Goal: Browse casually: Explore the website without a specific task or goal

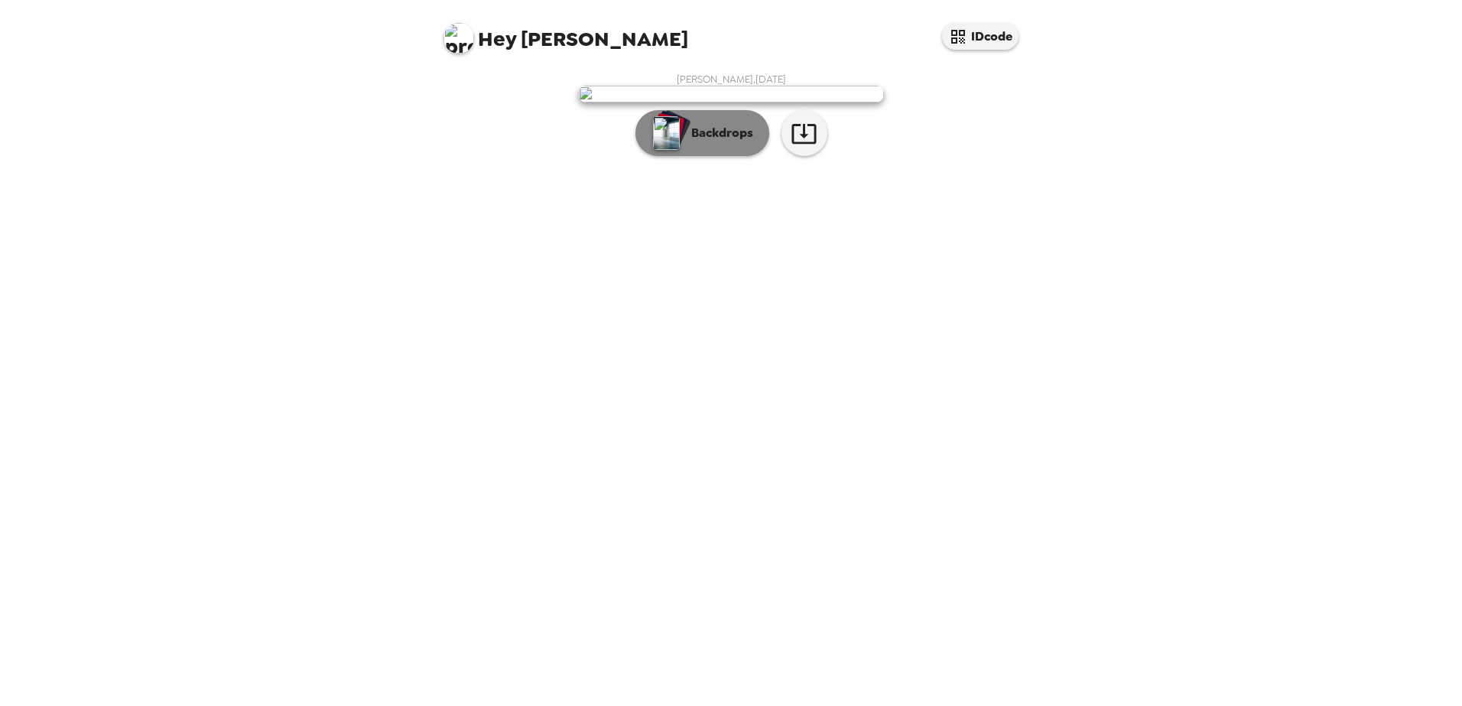
click at [696, 156] on button "Backdrops" at bounding box center [702, 133] width 134 height 46
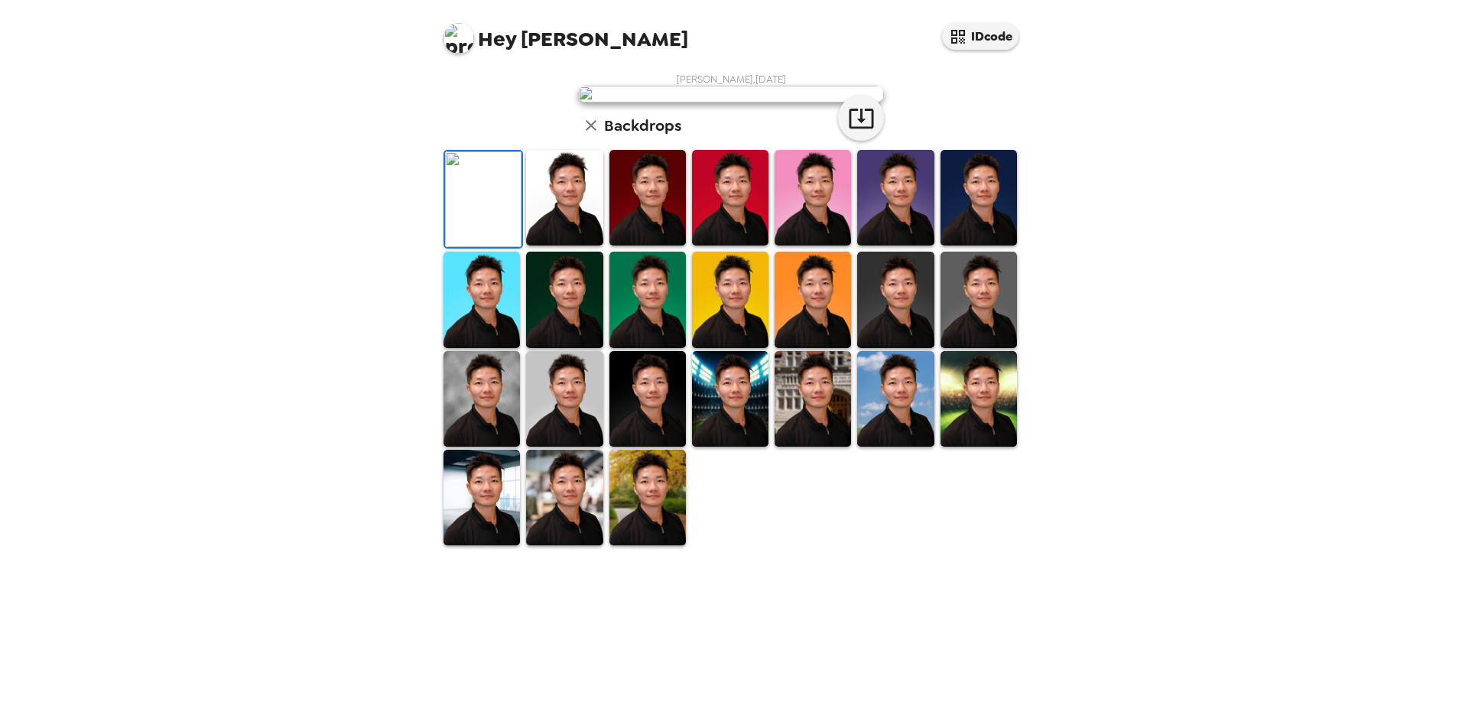
scroll to position [261, 0]
click at [487, 447] on img at bounding box center [481, 399] width 76 height 96
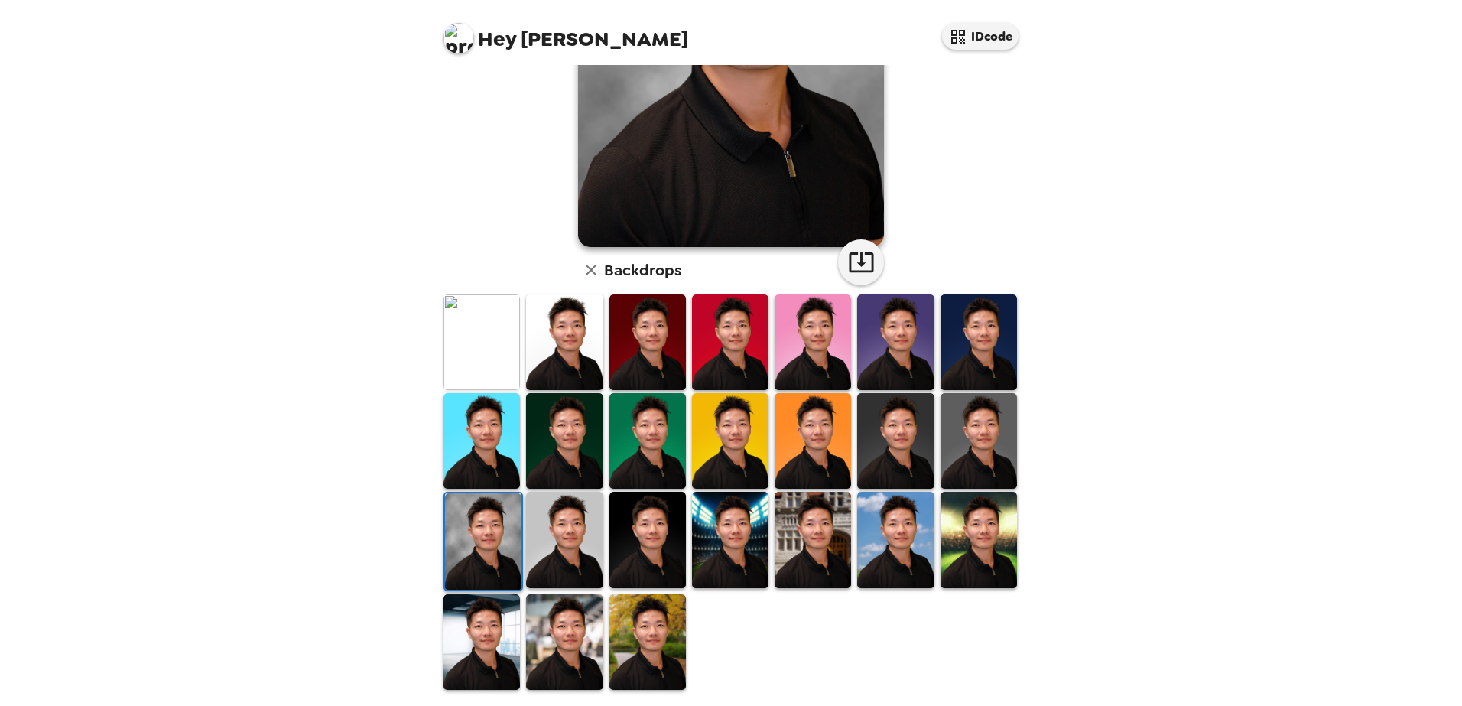
click at [647, 541] on img at bounding box center [647, 642] width 76 height 96
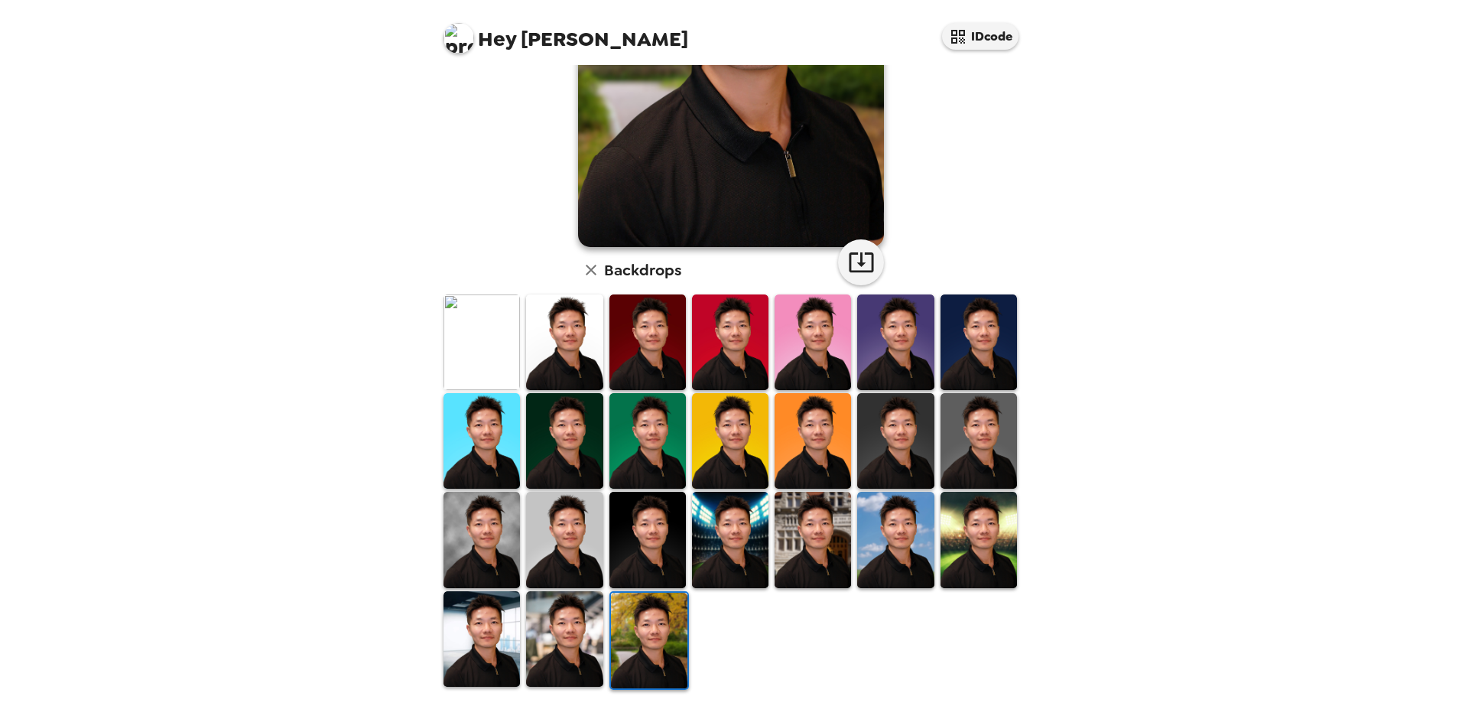
click at [458, 538] on img at bounding box center [481, 540] width 76 height 96
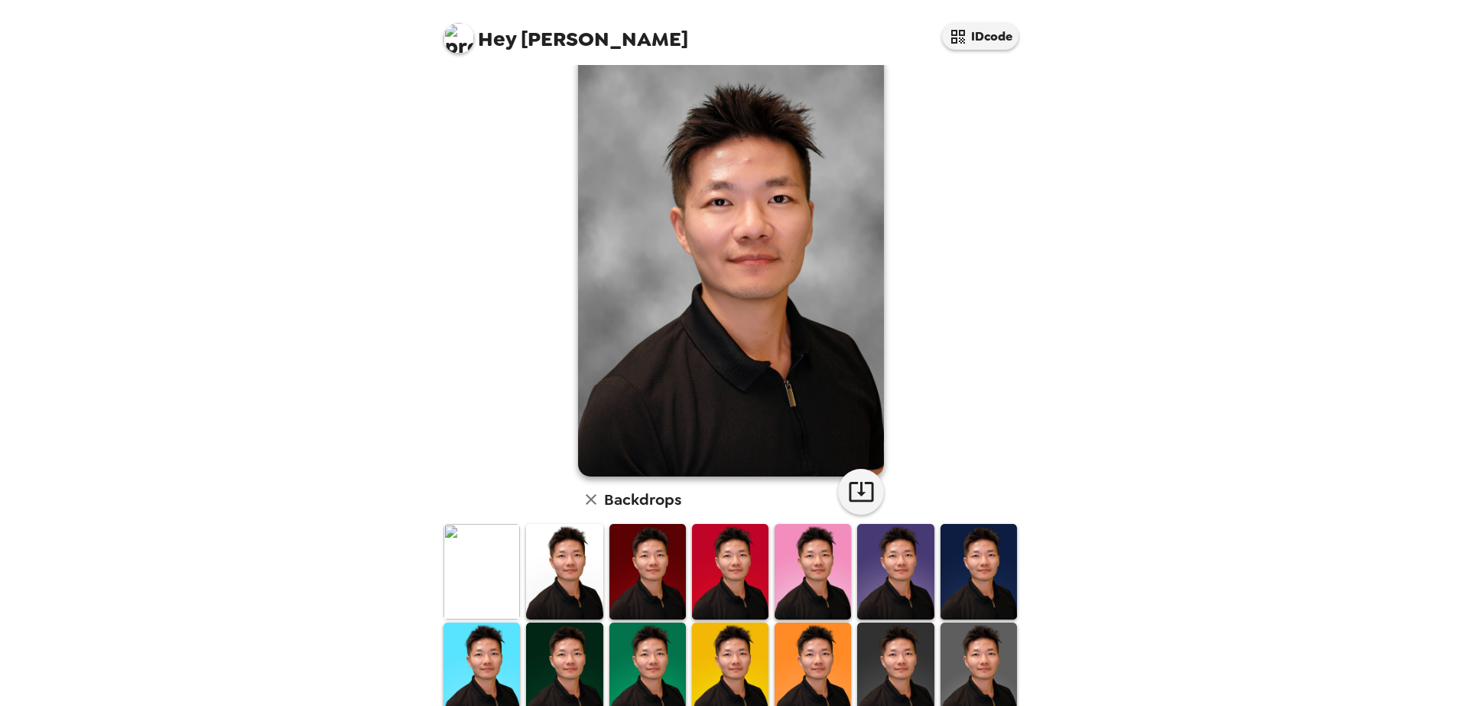
scroll to position [31, 0]
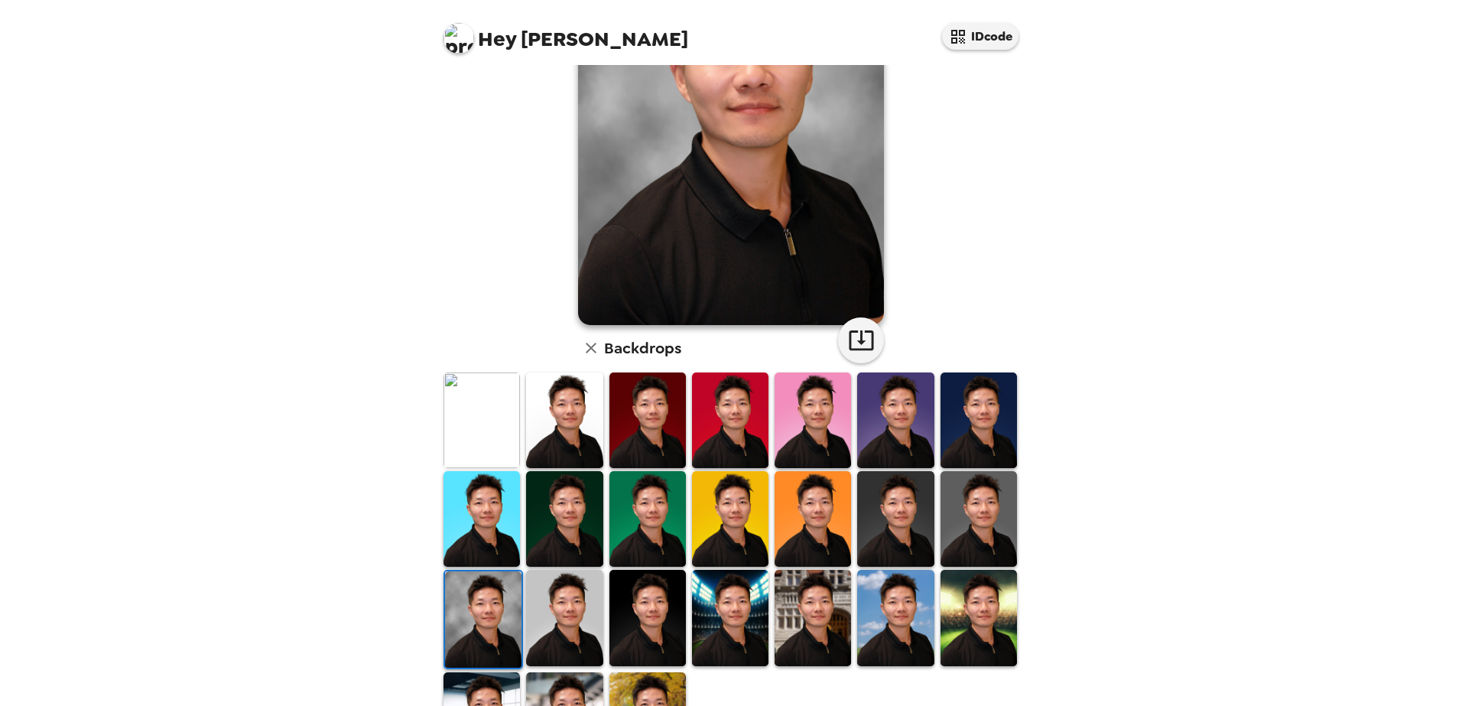
click at [638, 530] on img at bounding box center [647, 519] width 76 height 96
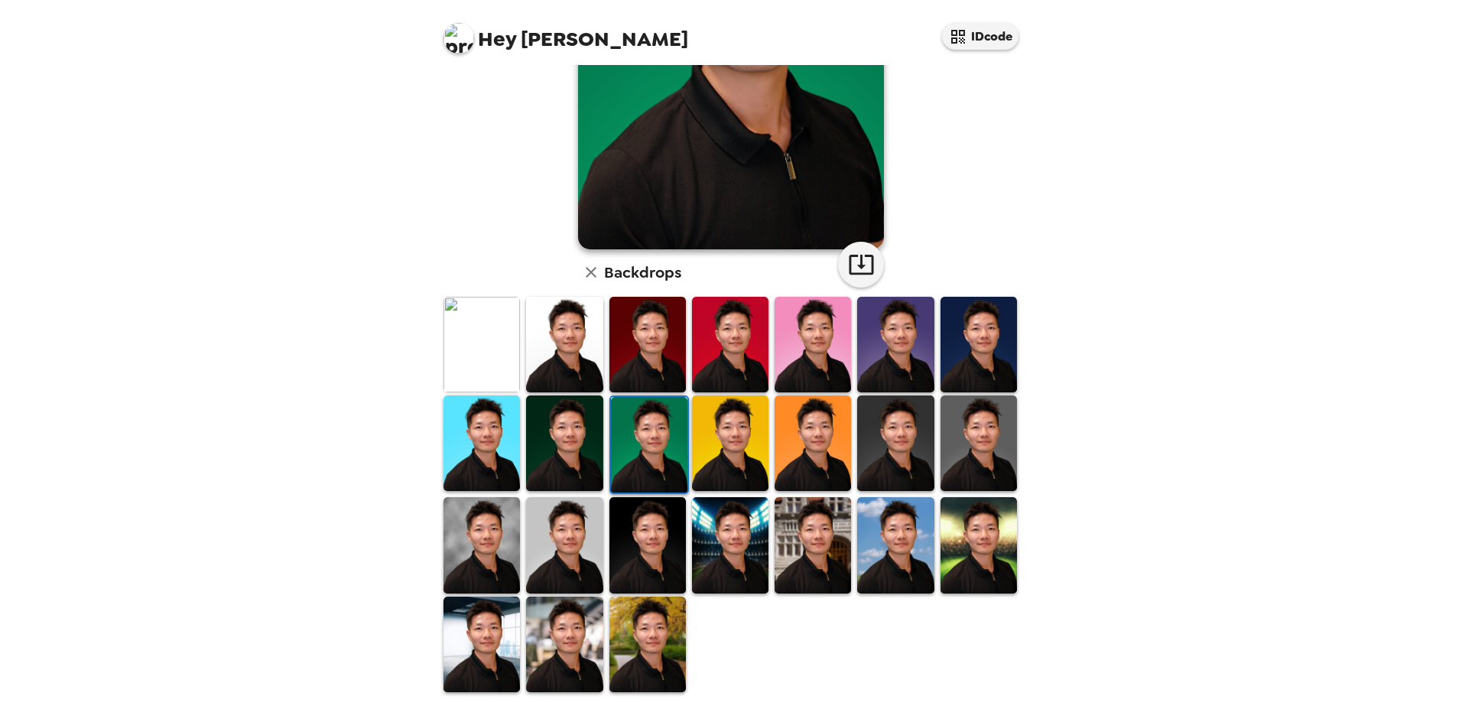
scroll to position [260, 0]
click at [582, 533] on img at bounding box center [564, 544] width 76 height 96
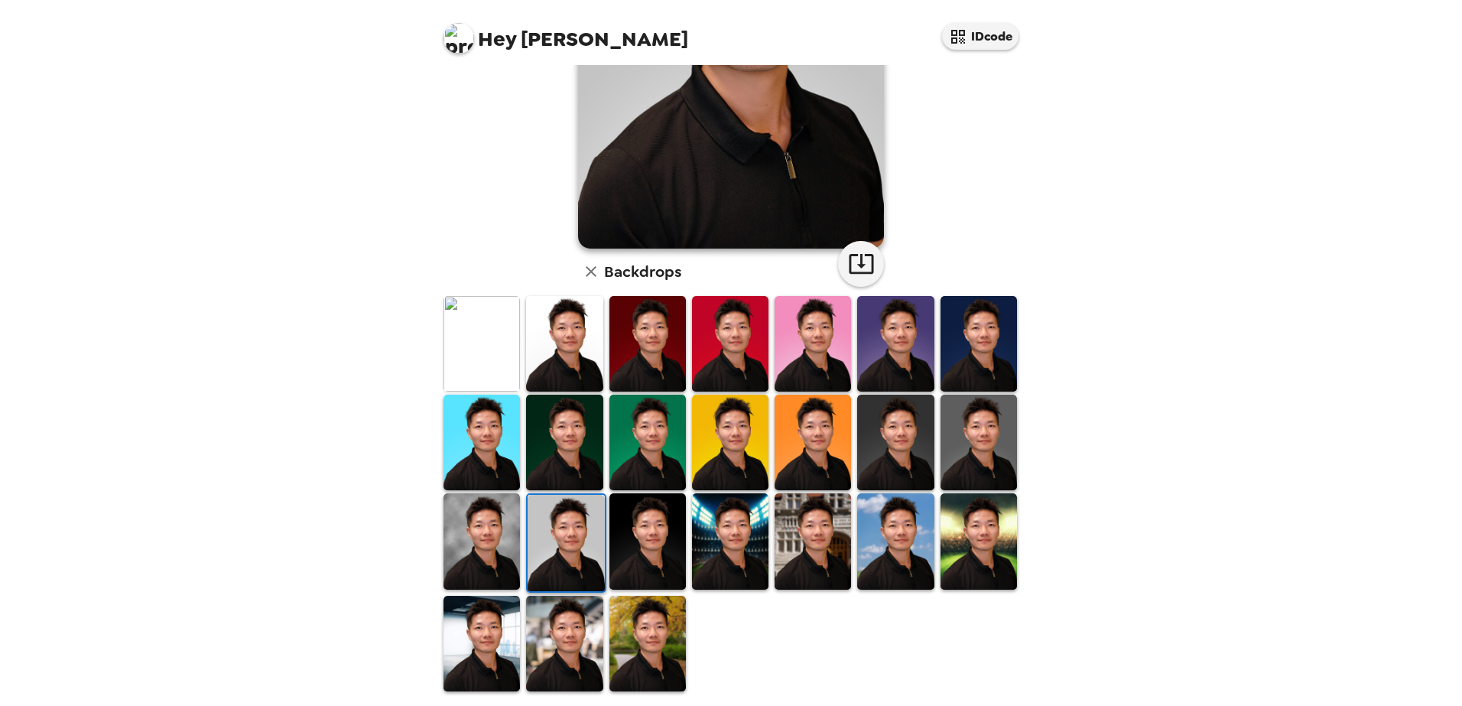
scroll to position [261, 0]
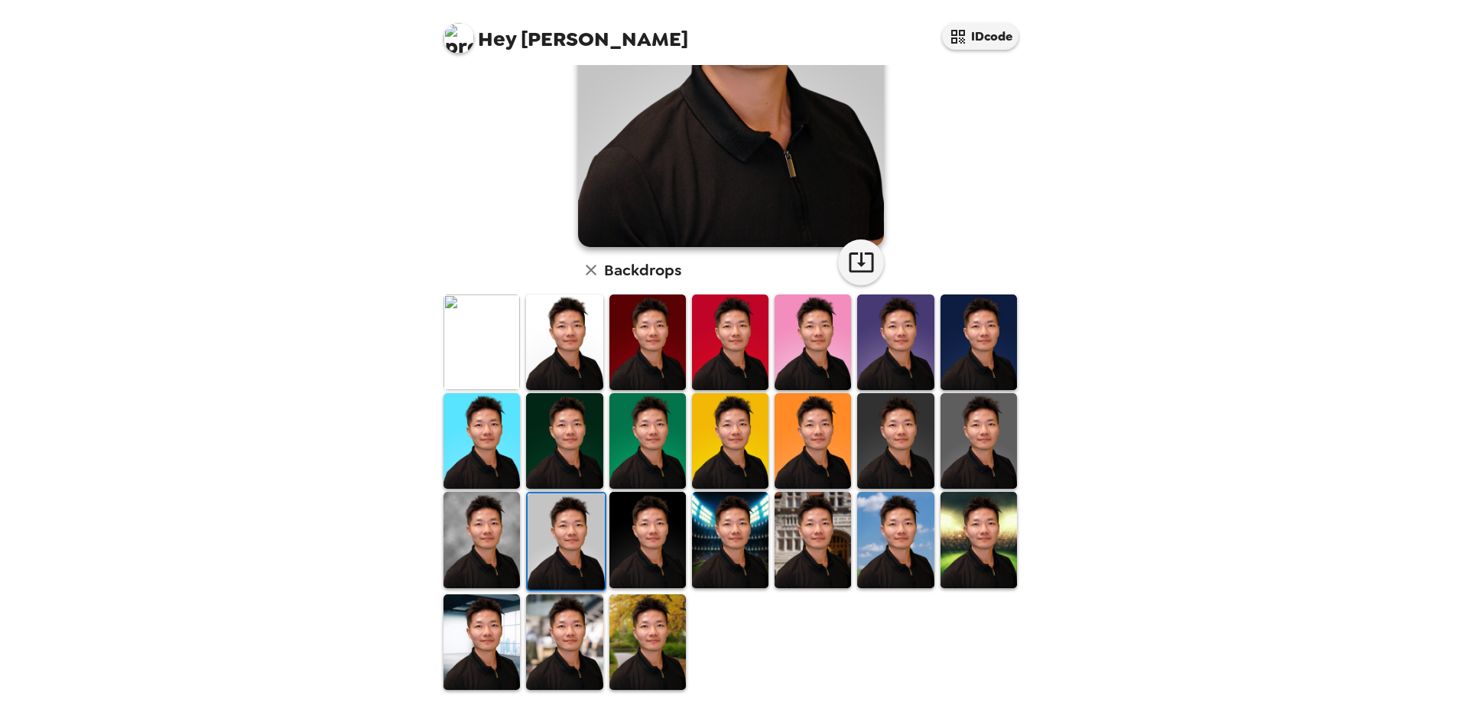
click at [580, 541] on img at bounding box center [564, 642] width 76 height 96
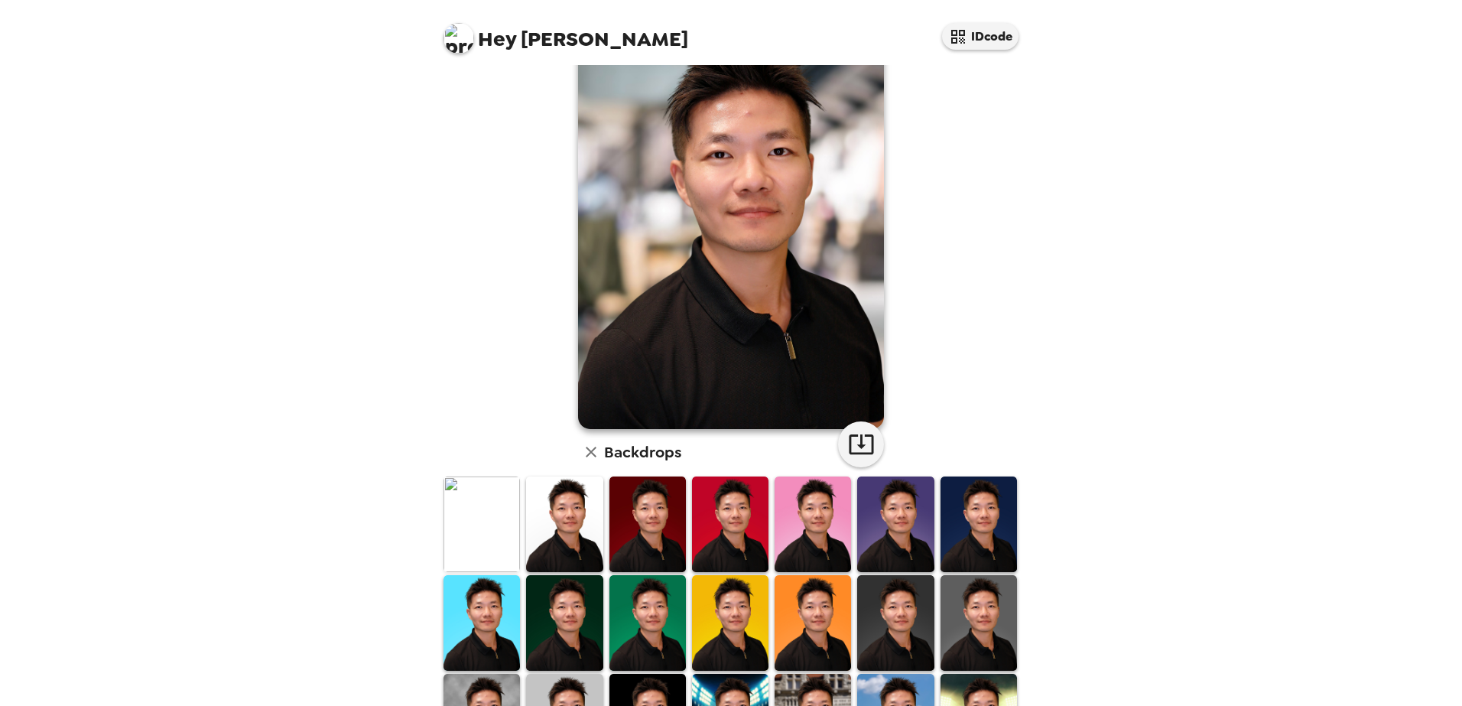
scroll to position [34, 0]
